Goal: Check status: Check status

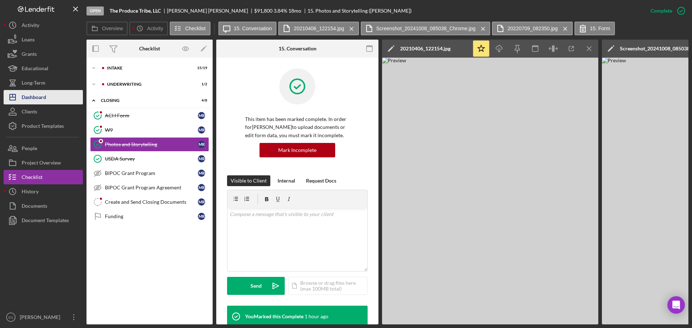
scroll to position [188, 0]
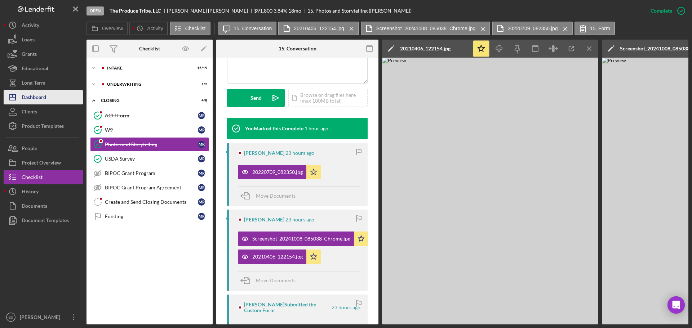
click at [48, 102] on button "Icon/Dashboard Dashboard" at bounding box center [43, 97] width 79 height 14
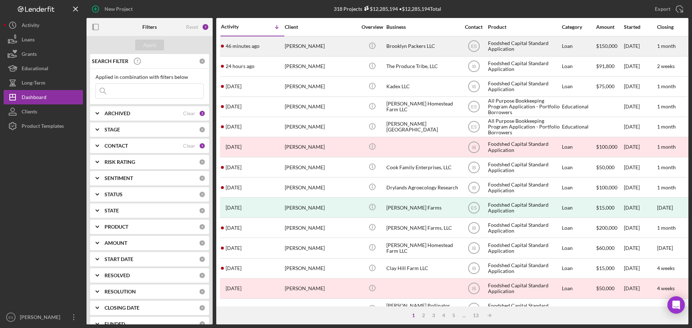
click at [336, 48] on div "[PERSON_NAME]" at bounding box center [321, 46] width 72 height 19
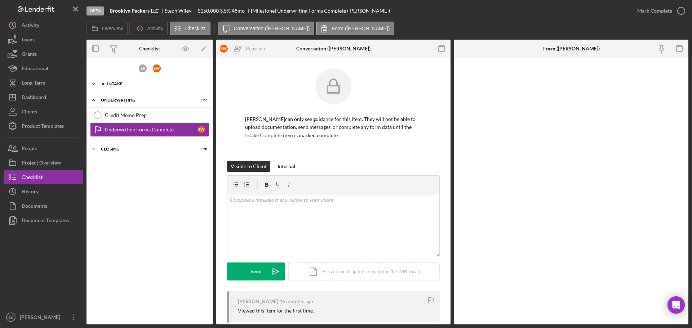
click at [118, 84] on div "Intake" at bounding box center [155, 84] width 97 height 4
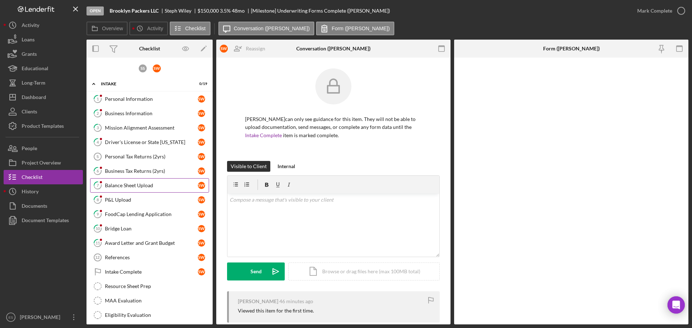
click at [137, 188] on div "Balance Sheet Upload" at bounding box center [151, 186] width 93 height 6
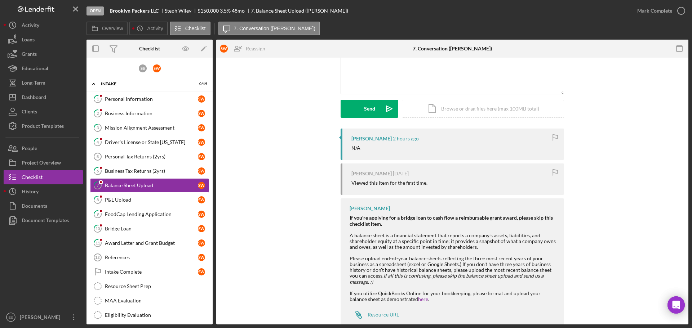
scroll to position [72, 0]
click at [115, 198] on div "P&L Upload" at bounding box center [151, 200] width 93 height 6
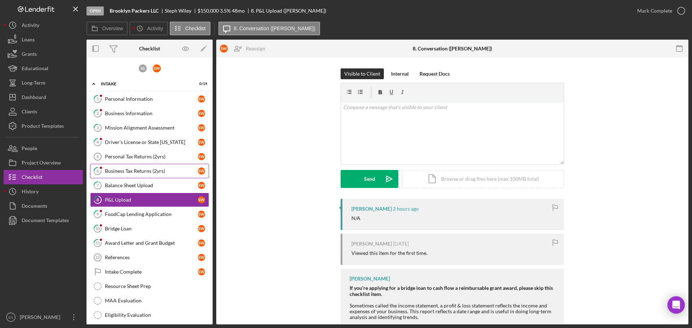
click at [128, 172] on div "Business Tax Returns (2yrs)" at bounding box center [151, 171] width 93 height 6
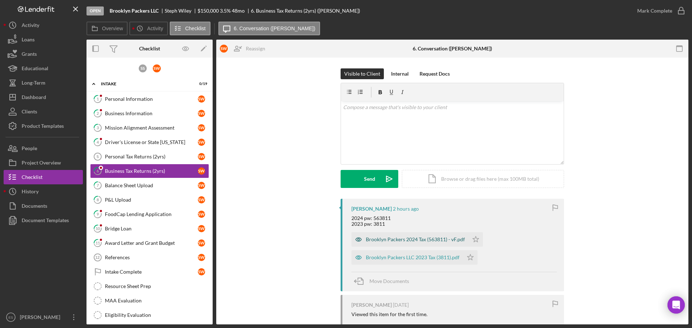
click at [381, 238] on div "Brooklyn Packers 2024 Tax (563811) - vF.pdf" at bounding box center [415, 240] width 99 height 6
